Goal: Information Seeking & Learning: Learn about a topic

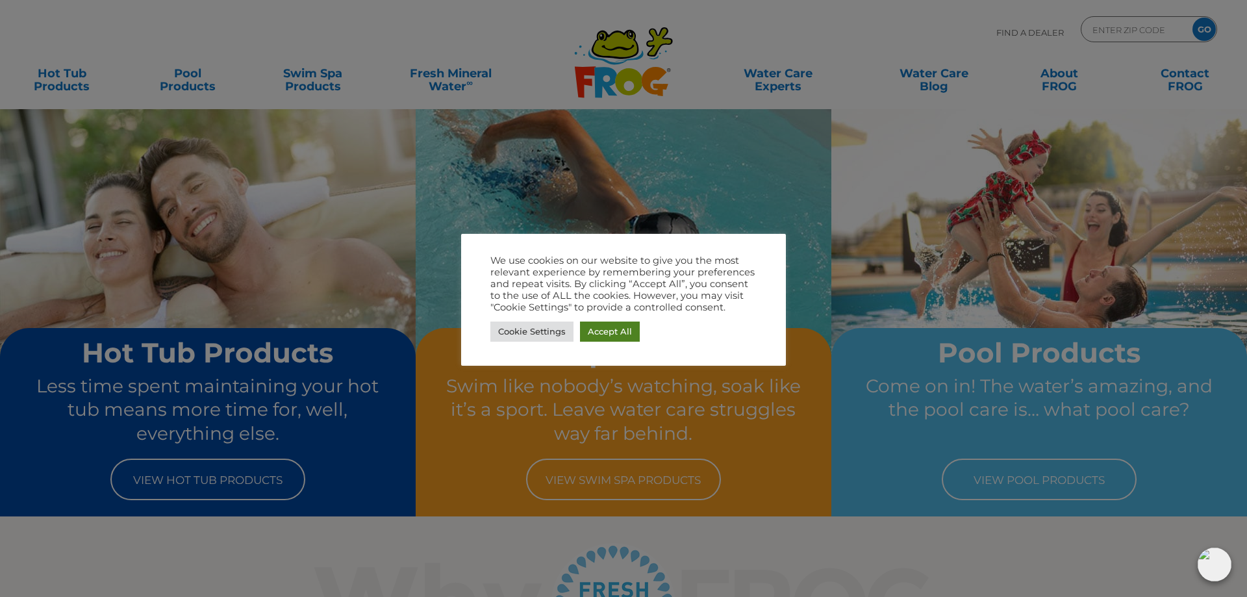
click at [610, 336] on link "Accept All" at bounding box center [610, 332] width 60 height 20
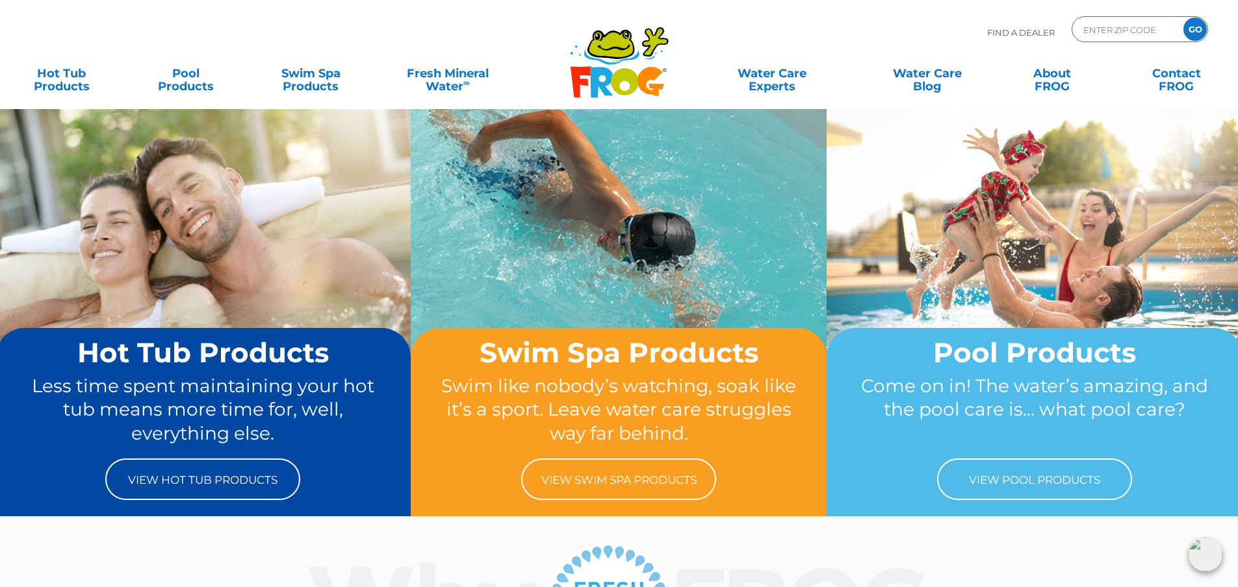
click at [363, 34] on div "Find A Dealer ENTER ZIP CODE GO" at bounding box center [619, 38] width 1212 height 44
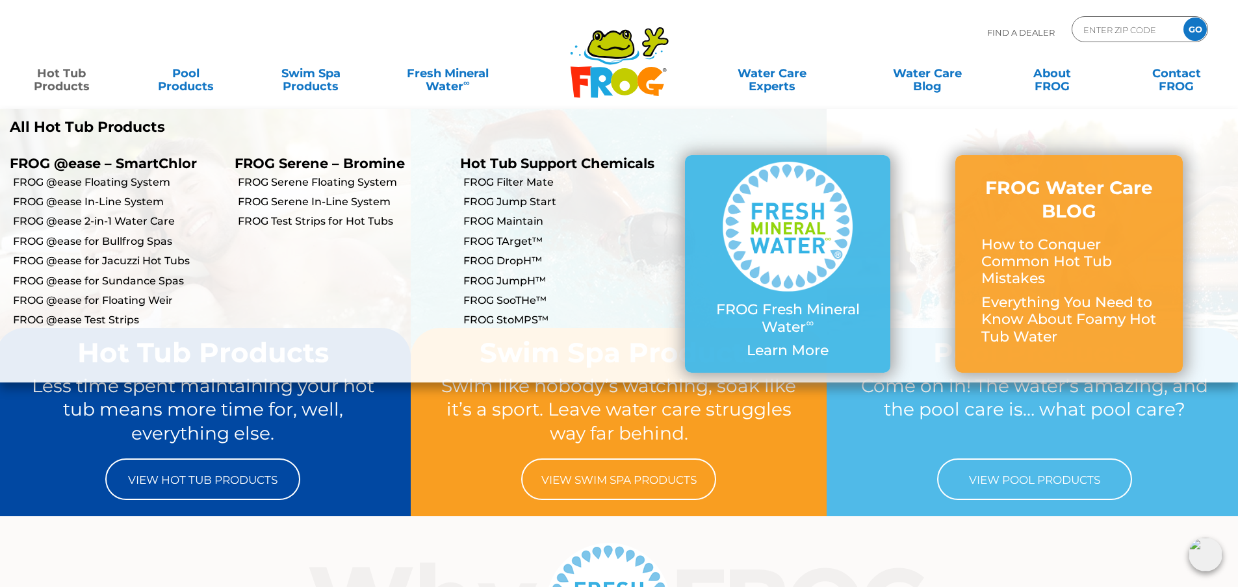
click at [64, 80] on link "Hot Tub Products" at bounding box center [61, 73] width 97 height 26
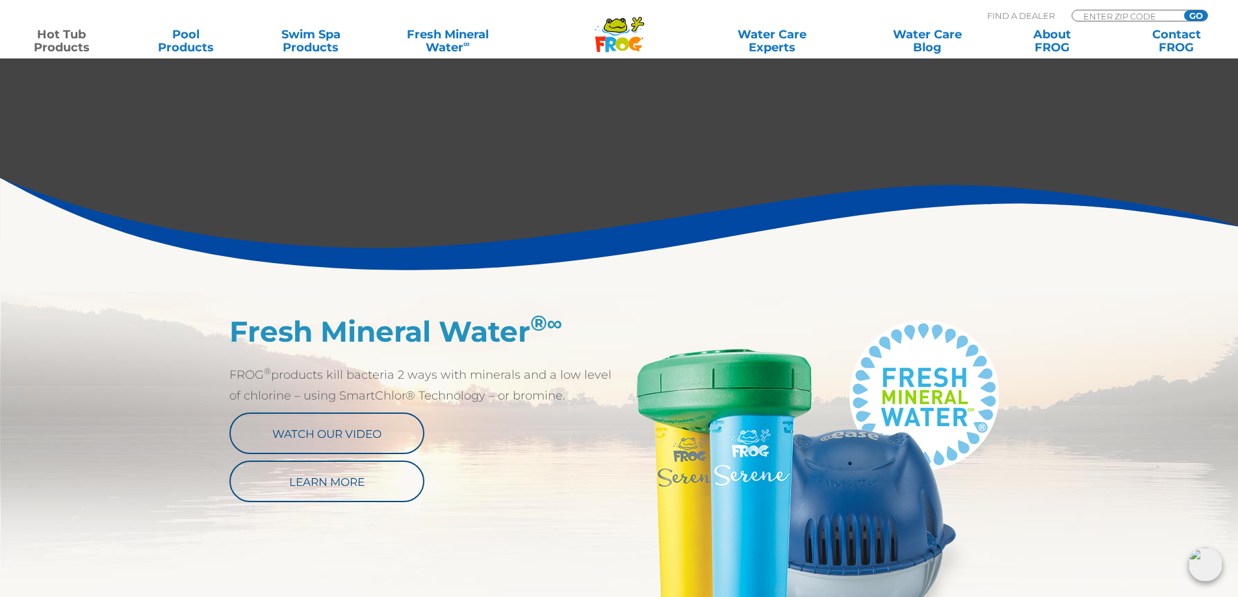
scroll to position [585, 0]
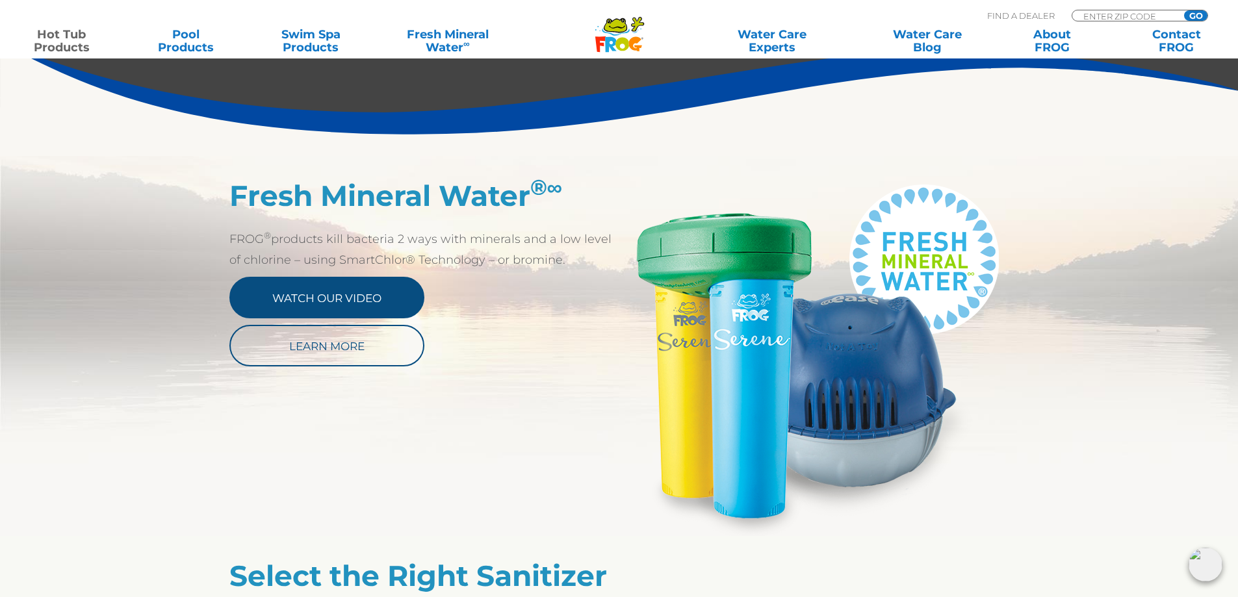
click at [361, 295] on link "Watch Our Video" at bounding box center [326, 298] width 195 height 42
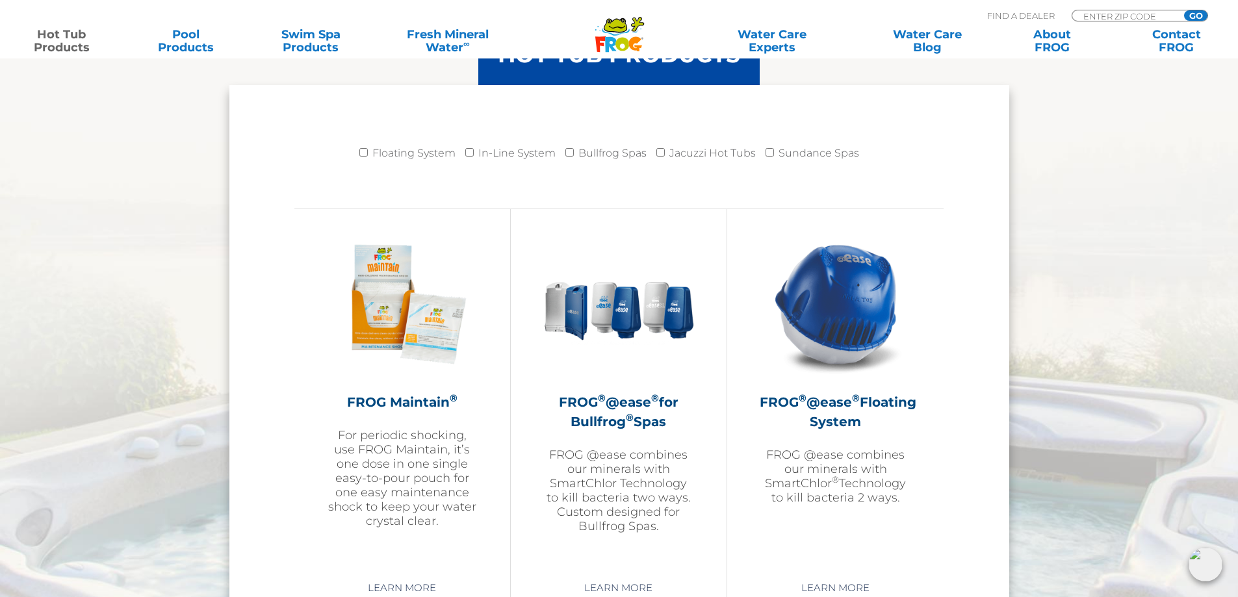
scroll to position [1105, 0]
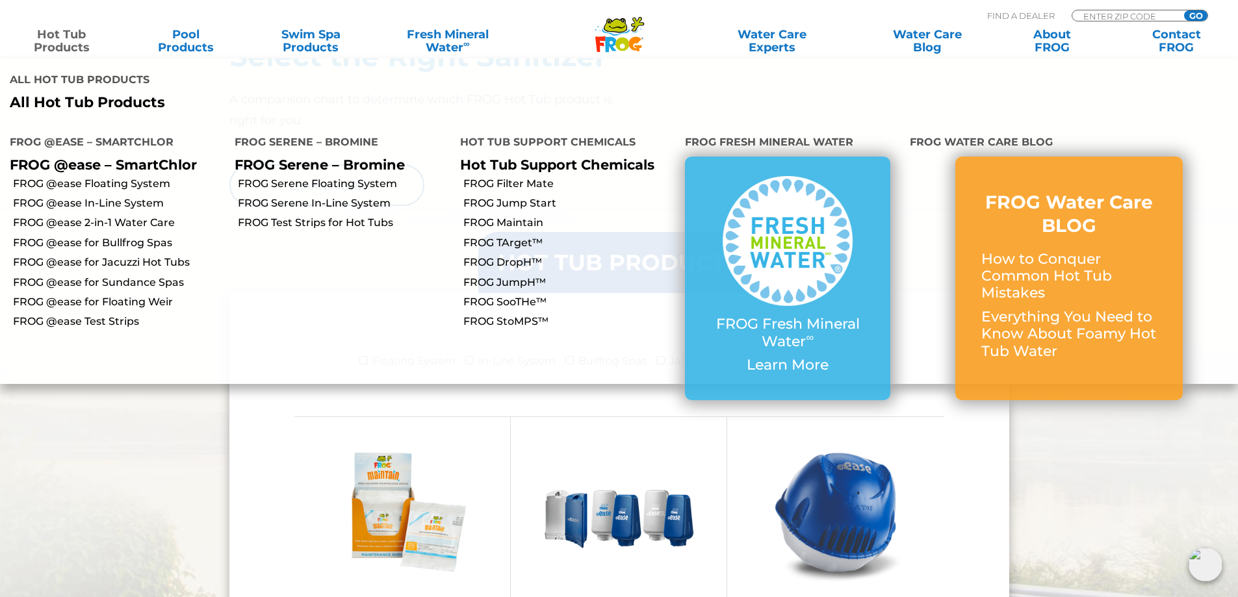
click at [82, 44] on link "Hot Tub Products" at bounding box center [61, 41] width 97 height 26
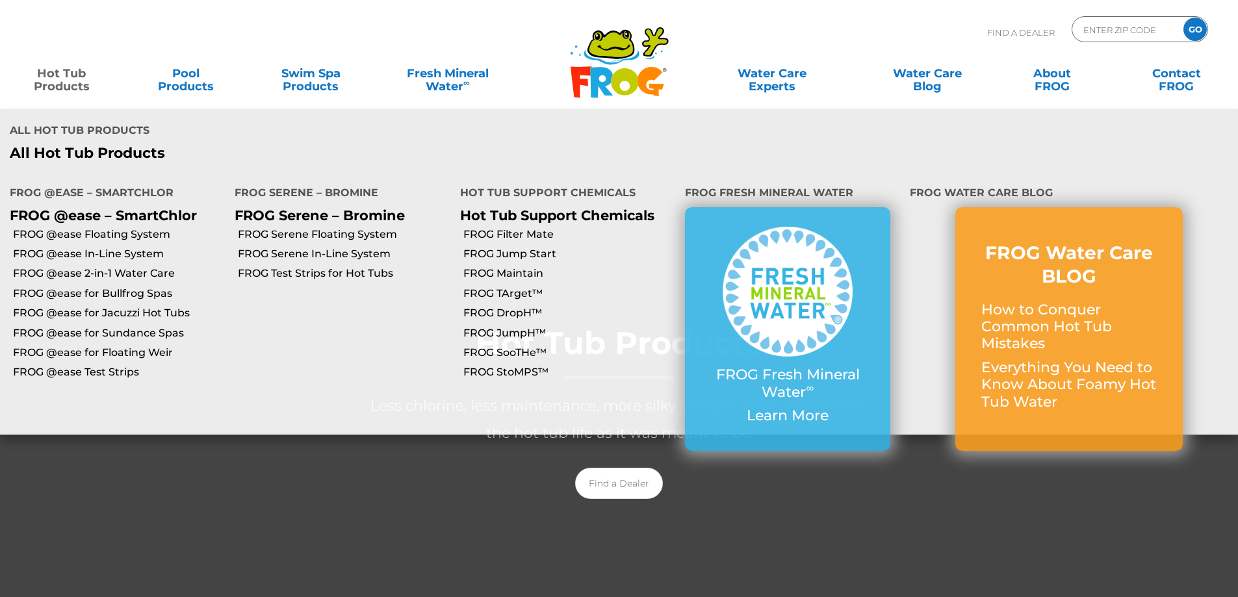
click at [59, 84] on link "Hot Tub Products" at bounding box center [61, 73] width 97 height 26
click at [77, 247] on link "FROG @ease In-Line System" at bounding box center [119, 254] width 212 height 14
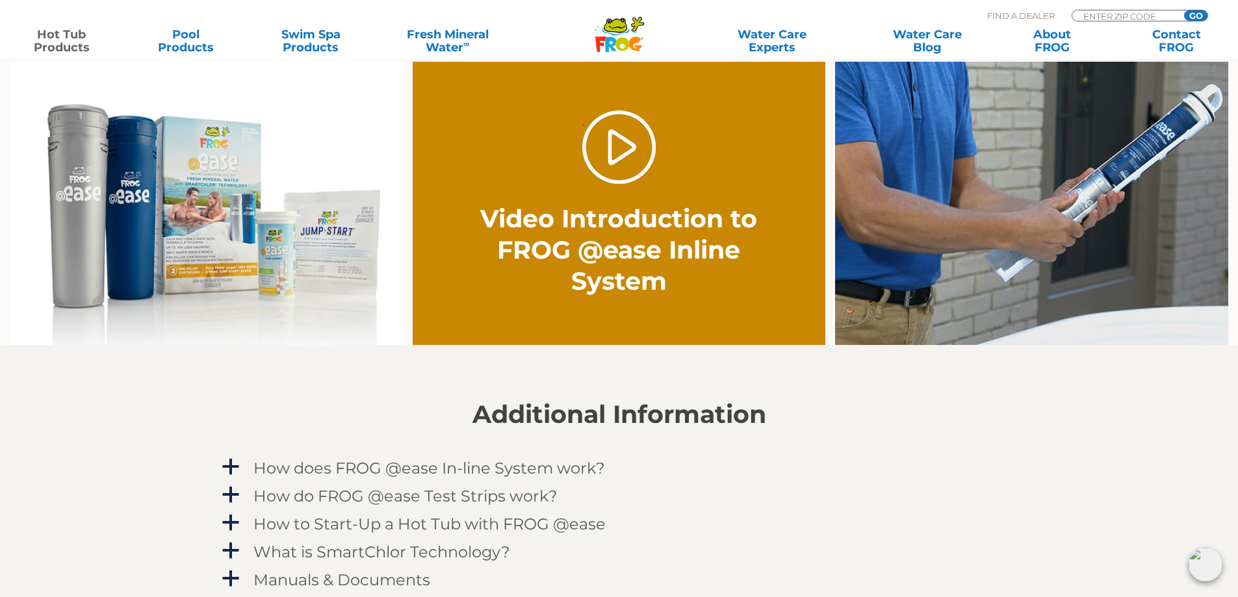
scroll to position [780, 0]
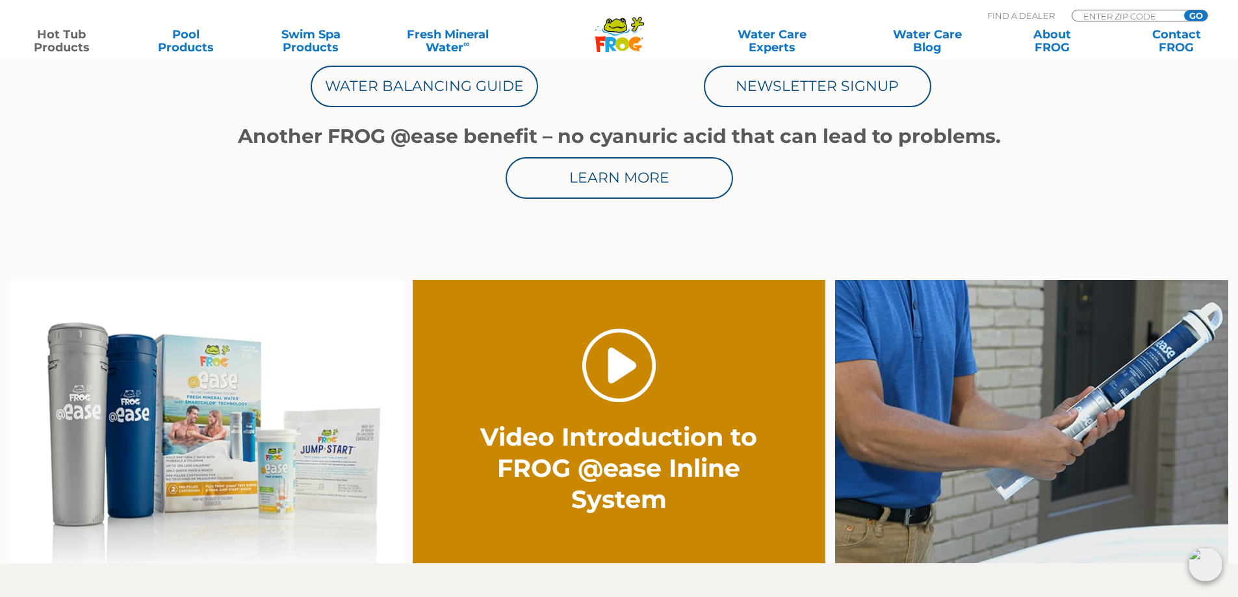
click at [606, 363] on link "." at bounding box center [618, 365] width 73 height 73
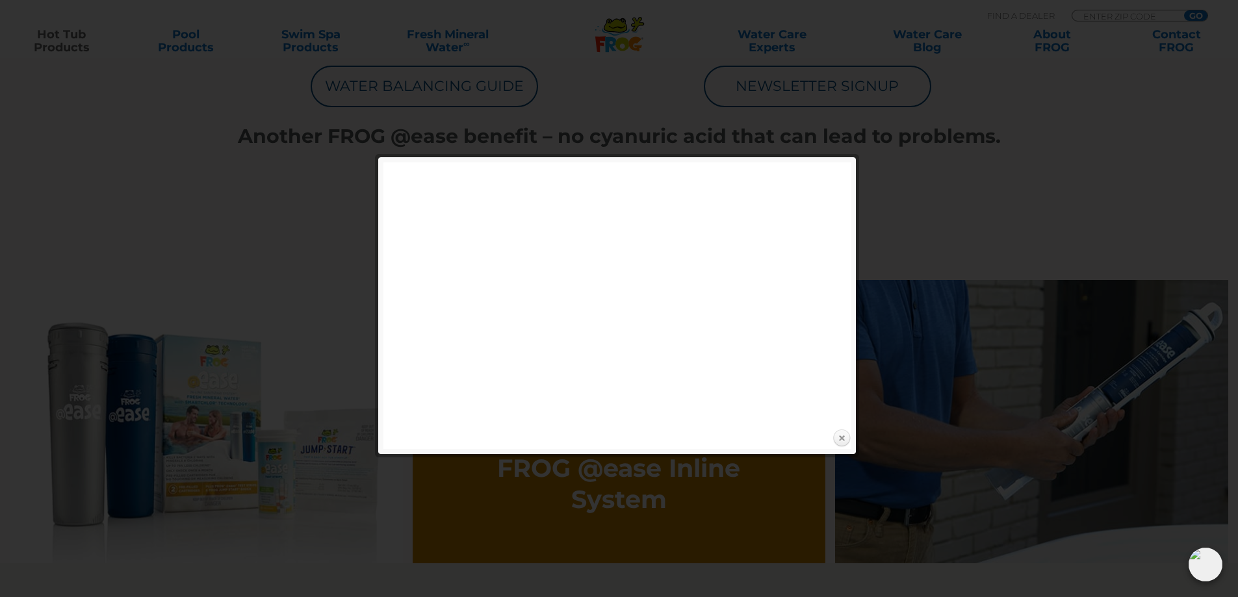
click at [841, 440] on link "Close" at bounding box center [841, 438] width 19 height 19
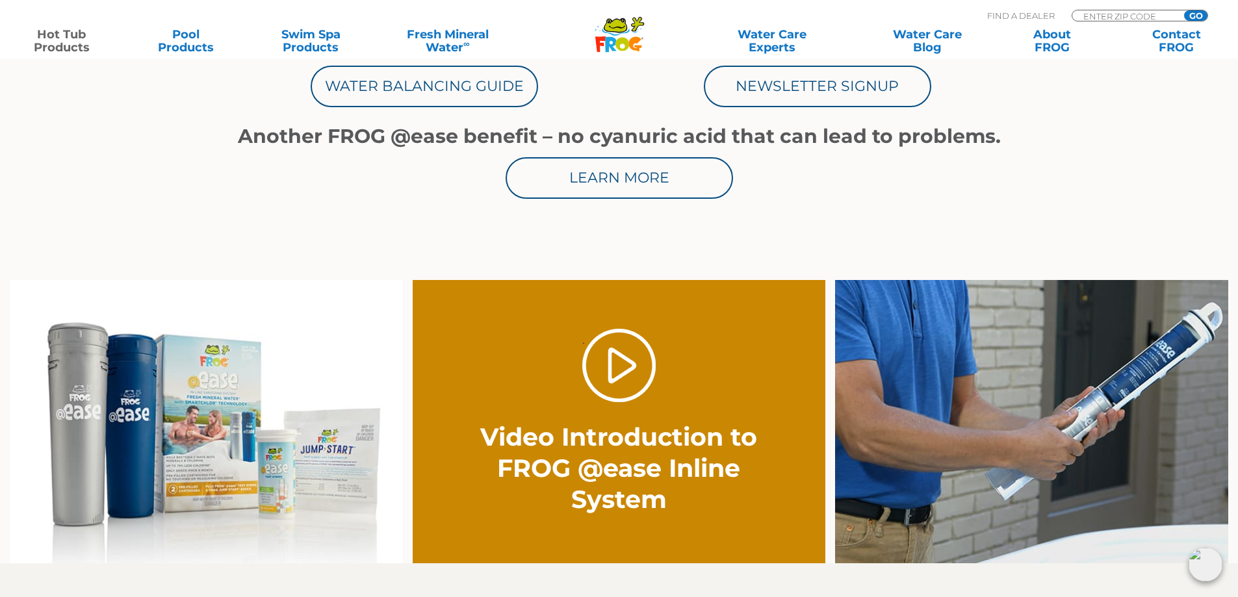
scroll to position [260, 0]
